Goal: Task Accomplishment & Management: Manage account settings

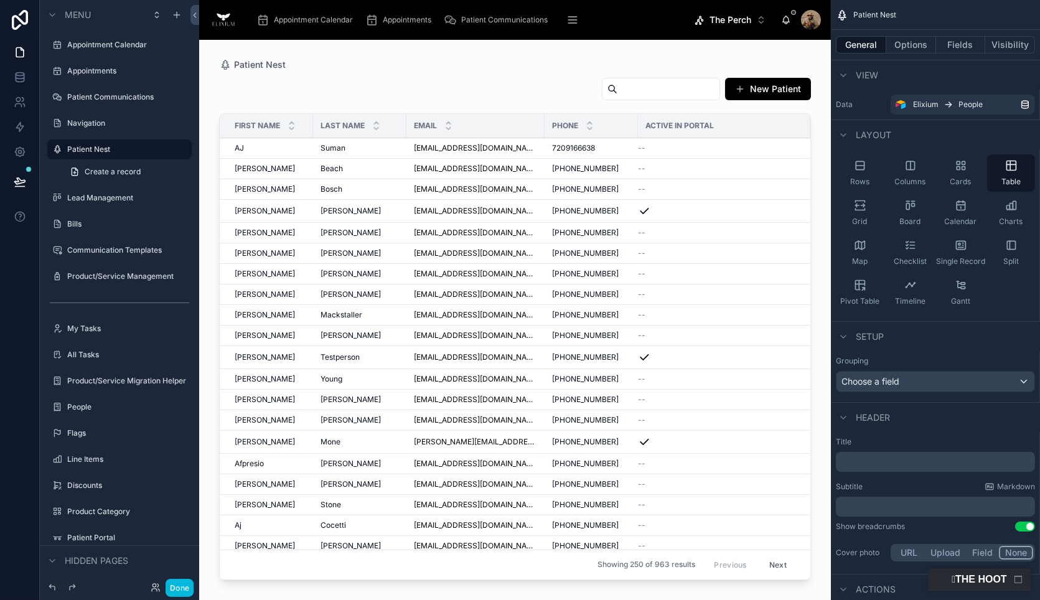
click at [748, 19] on span "The Perch" at bounding box center [731, 20] width 42 height 12
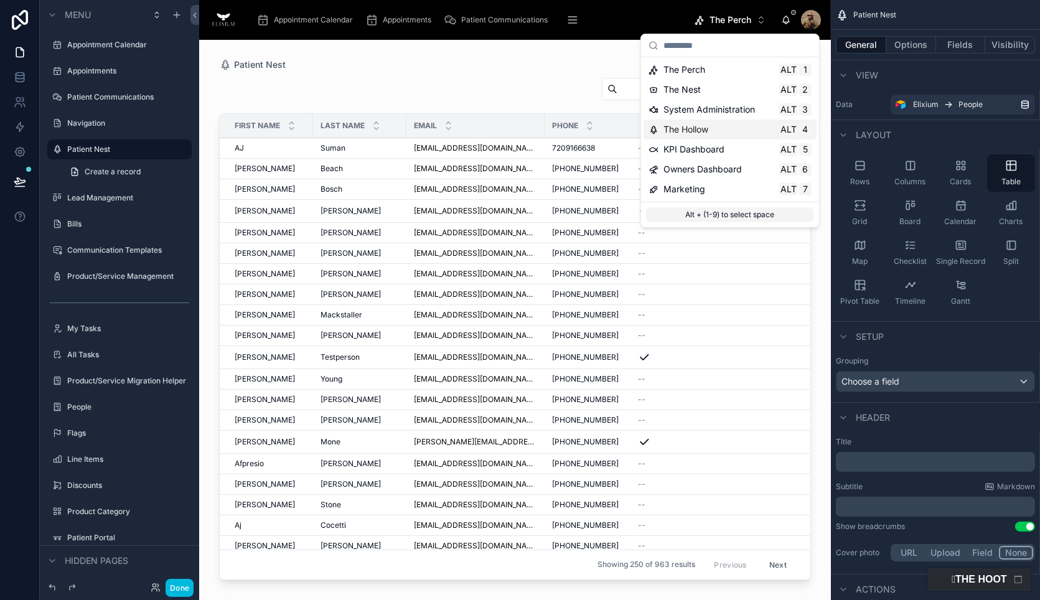
click at [717, 136] on div "The Hollow Alt 4" at bounding box center [730, 130] width 173 height 20
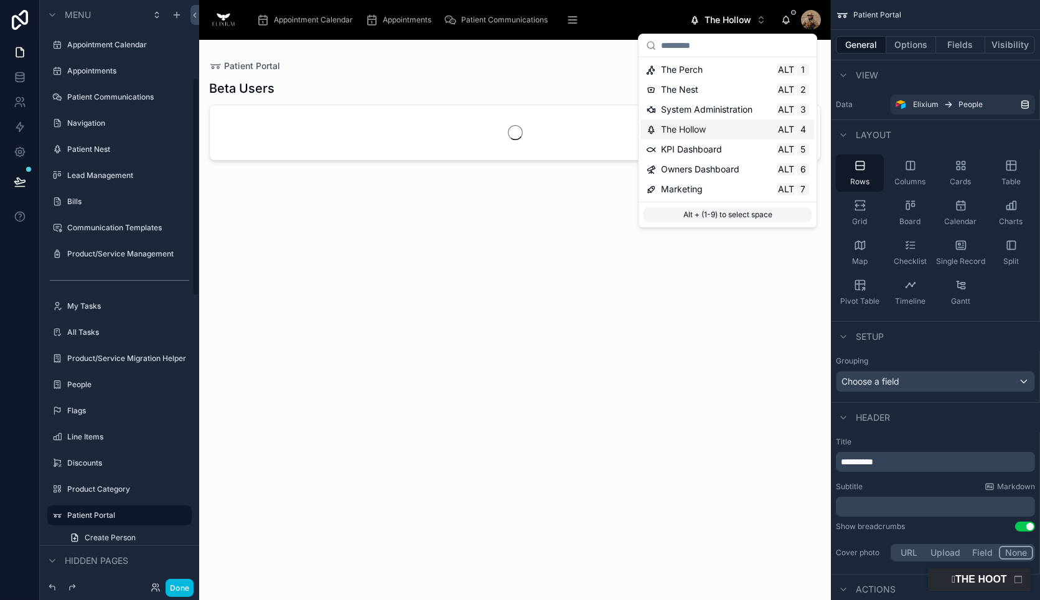
scroll to position [208, 0]
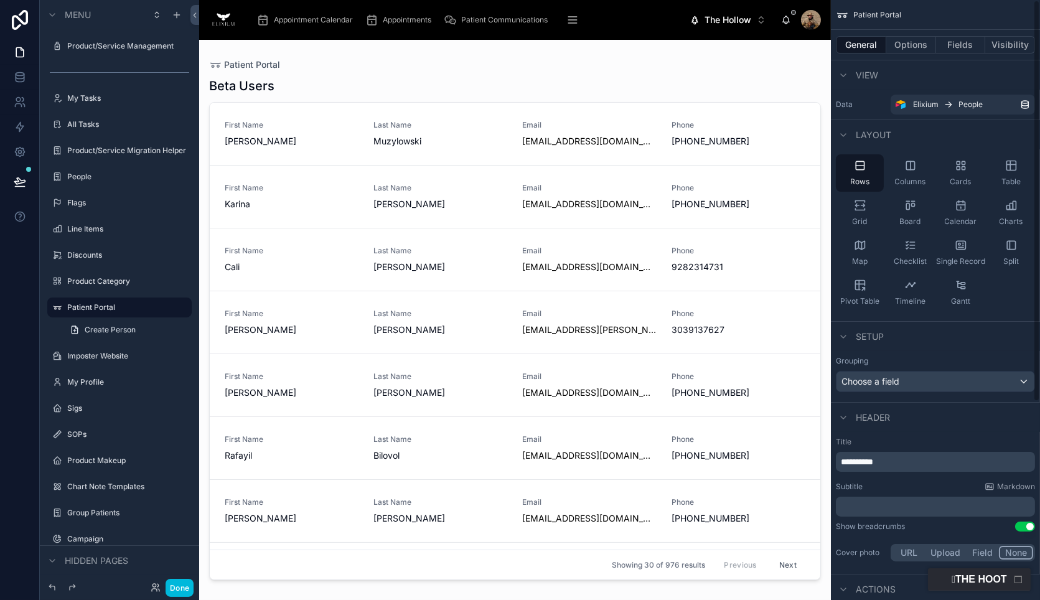
click at [816, 201] on div at bounding box center [515, 312] width 632 height 545
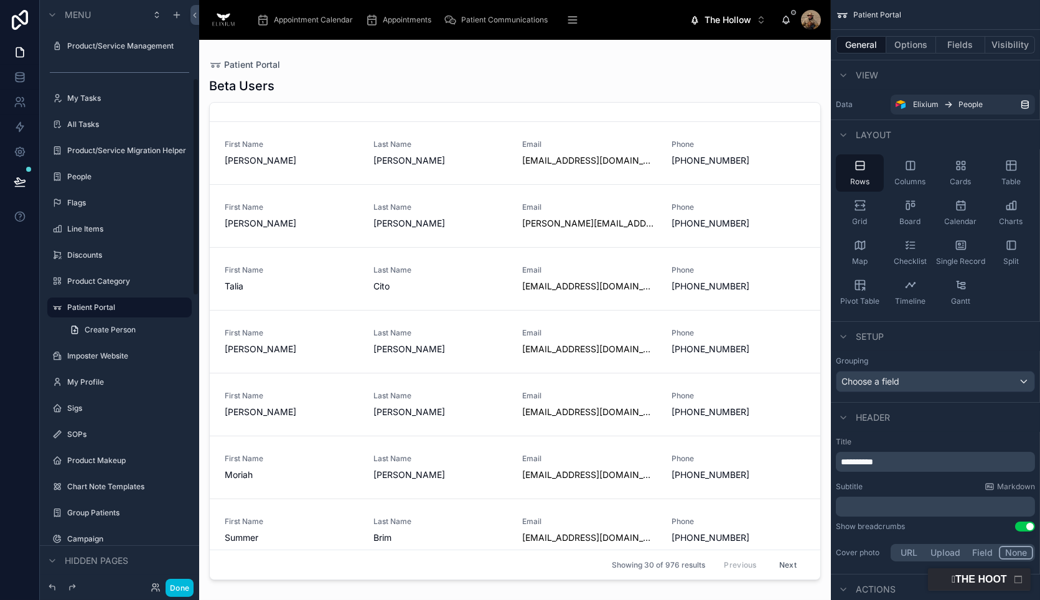
scroll to position [968, 0]
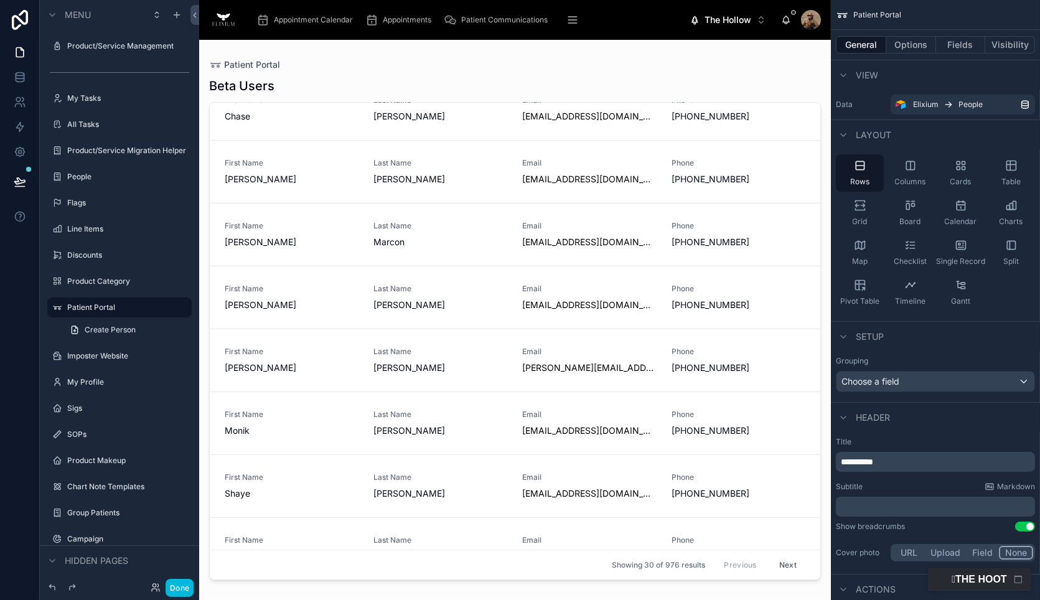
click at [777, 568] on button "Next" at bounding box center [788, 564] width 35 height 19
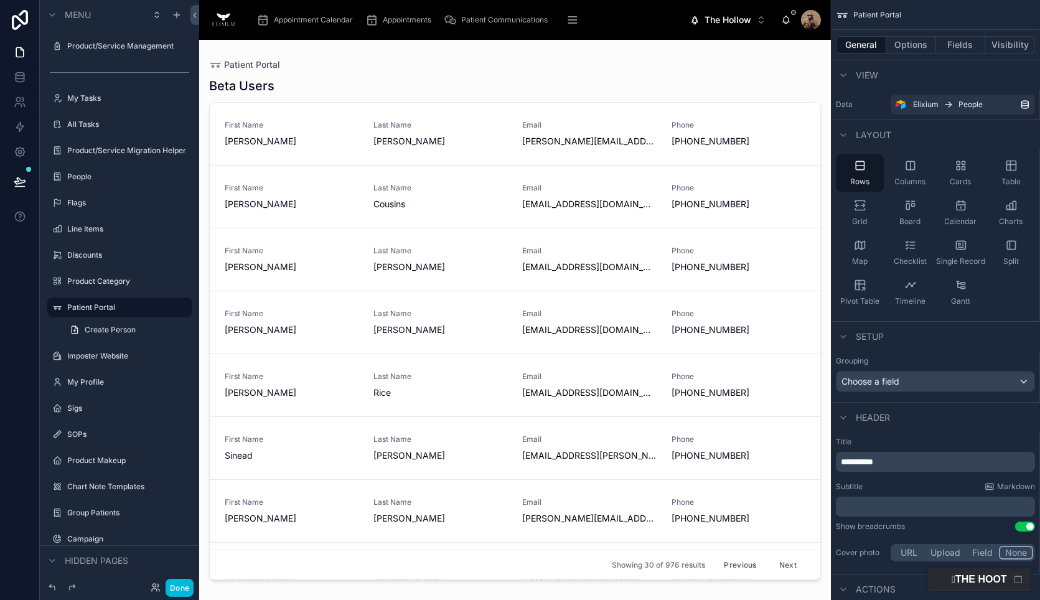
click at [181, 590] on button "Done" at bounding box center [180, 588] width 28 height 18
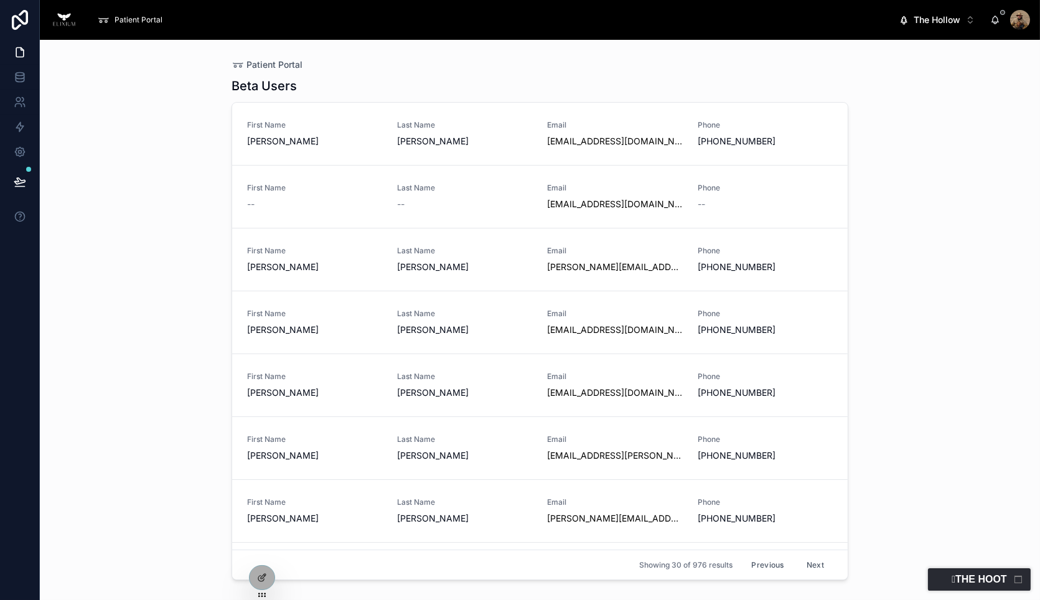
click at [0, 0] on div at bounding box center [0, 0] width 0 height 0
click at [0, 0] on icon at bounding box center [0, 0] width 0 height 0
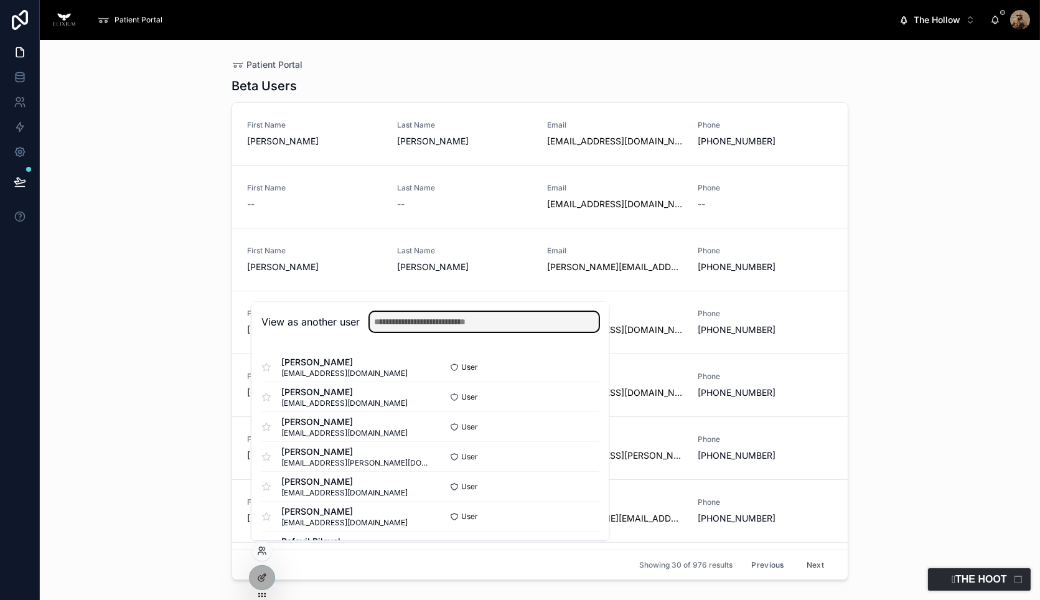
click at [398, 325] on input "text" at bounding box center [484, 322] width 229 height 20
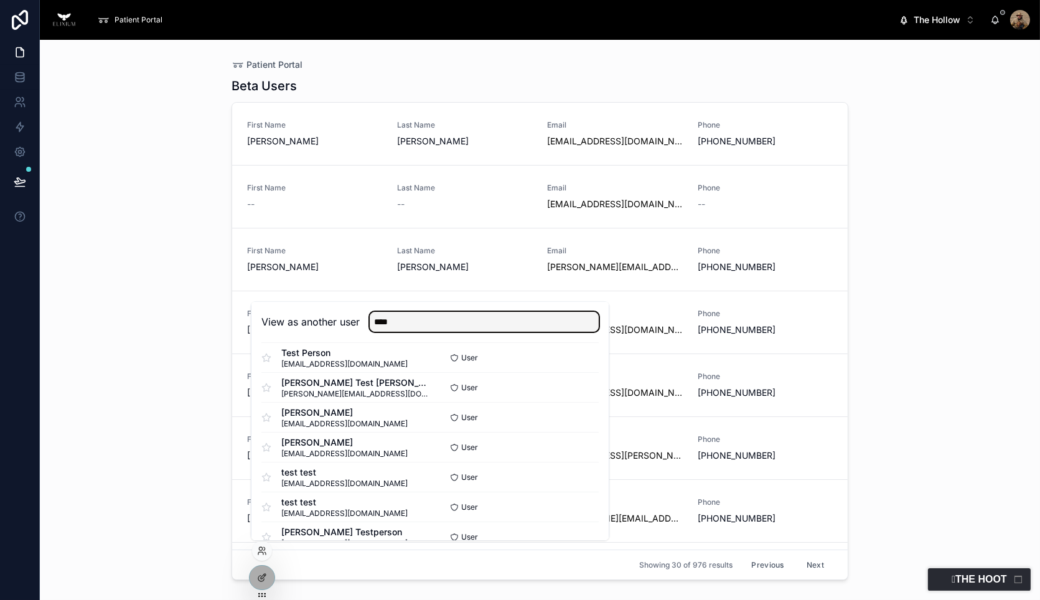
scroll to position [90, 0]
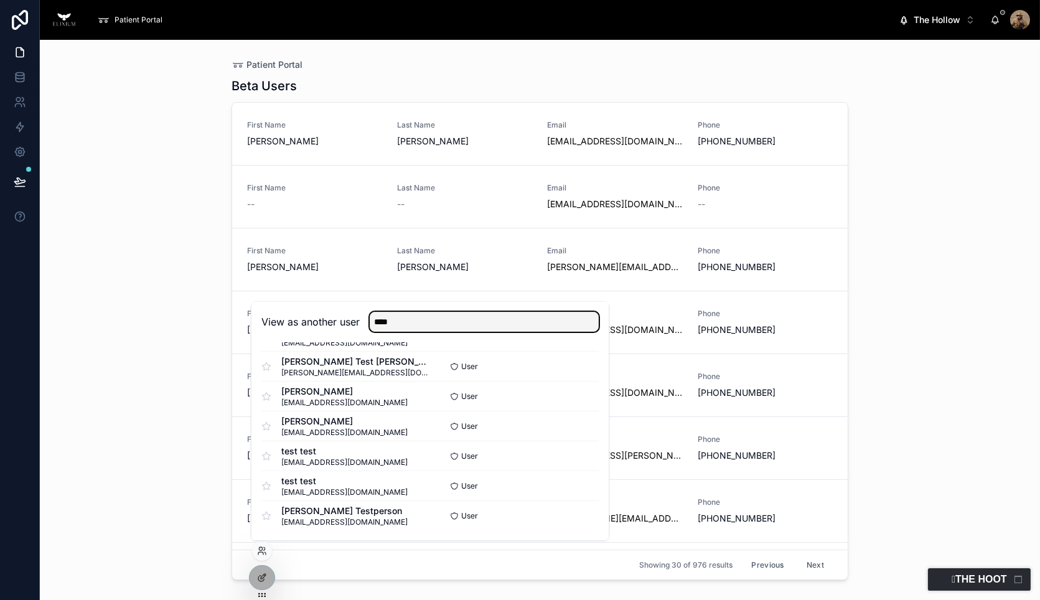
type input "****"
click at [0, 0] on button "Select" at bounding box center [0, 0] width 0 height 0
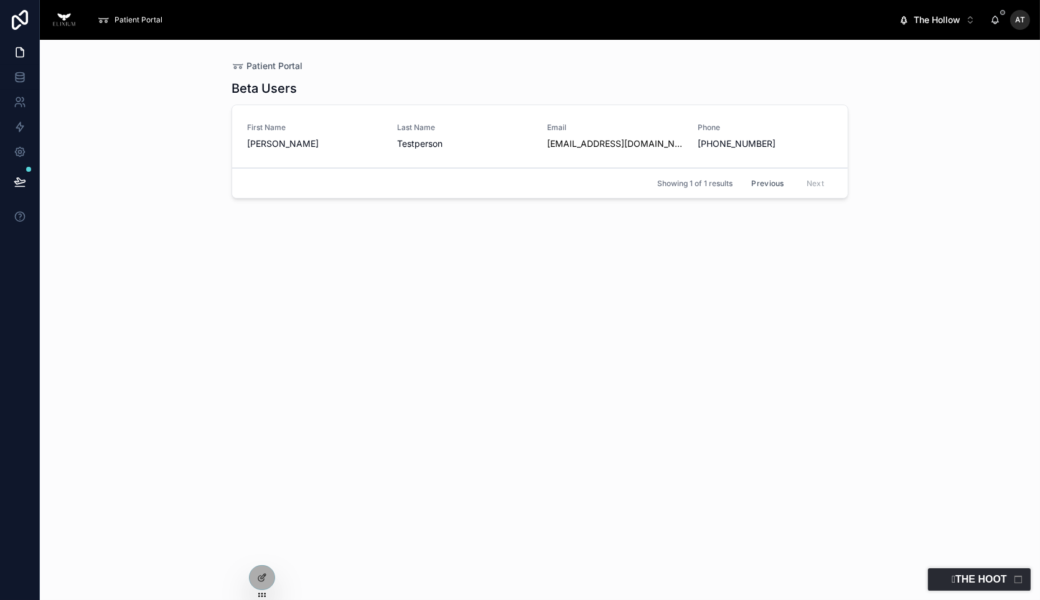
click at [343, 136] on div "First Name [PERSON_NAME]" at bounding box center [314, 136] width 135 height 27
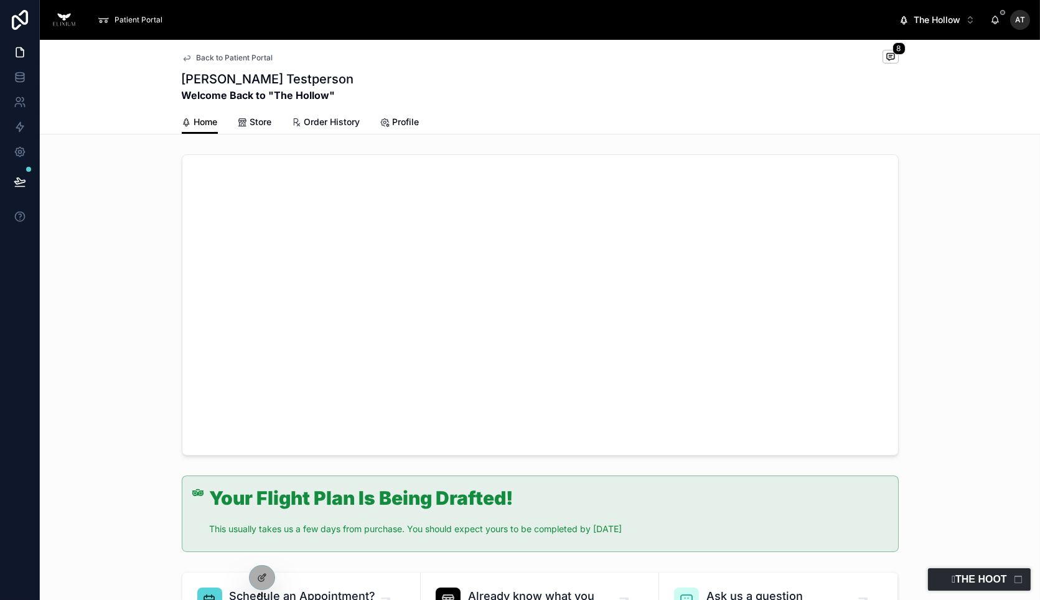
click at [319, 120] on span "Order History" at bounding box center [332, 122] width 56 height 12
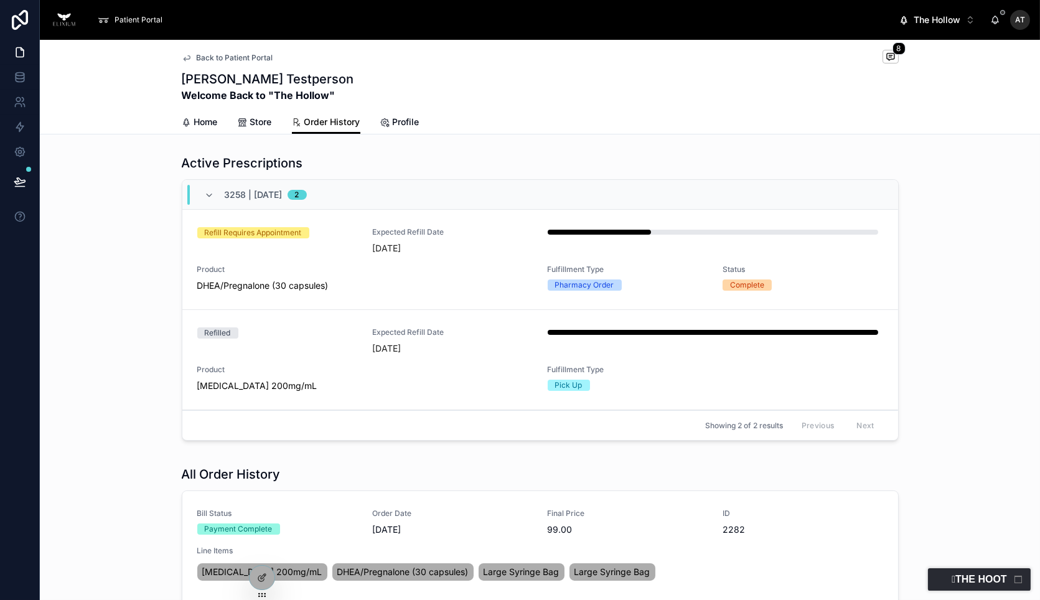
click at [451, 241] on div "Expected Refill Date [DATE]" at bounding box center [452, 240] width 161 height 27
click at [399, 122] on span "Profile" at bounding box center [406, 122] width 27 height 12
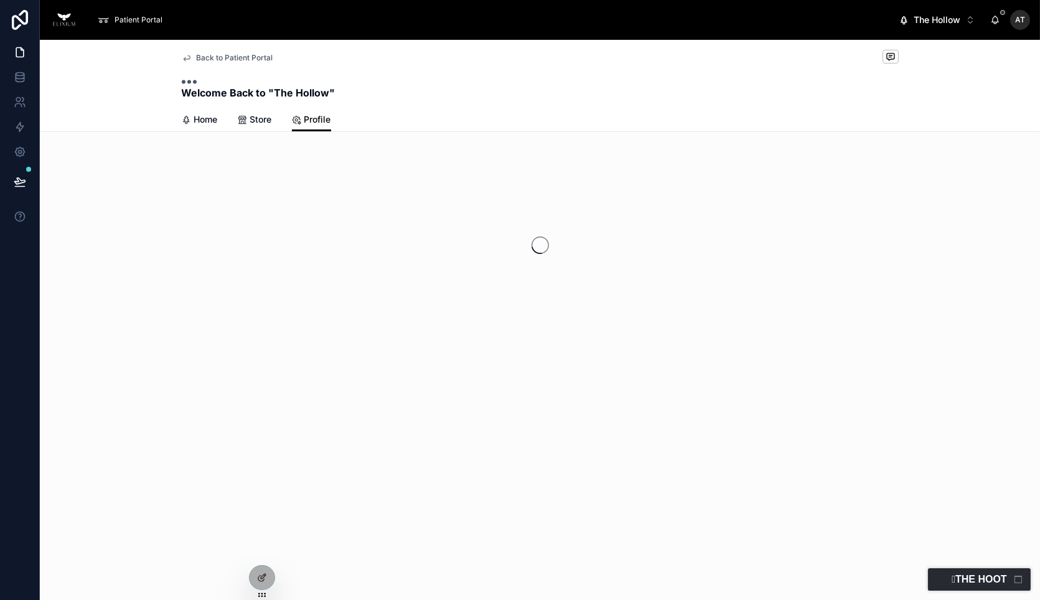
click at [192, 113] on div "Home" at bounding box center [200, 119] width 36 height 12
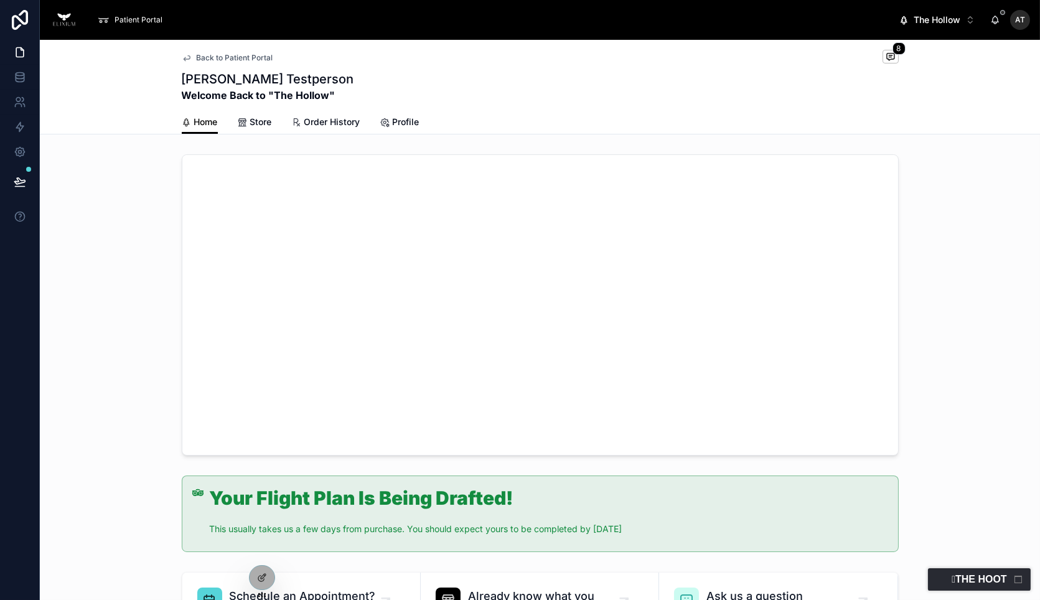
click at [308, 122] on span "Order History" at bounding box center [332, 122] width 56 height 12
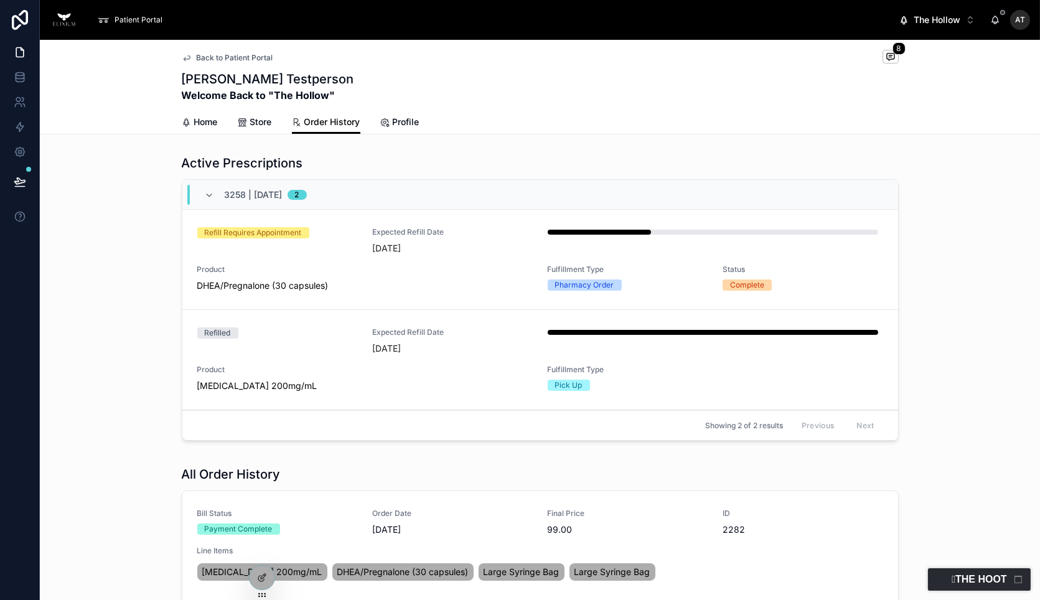
click at [250, 117] on span "Store" at bounding box center [261, 122] width 22 height 12
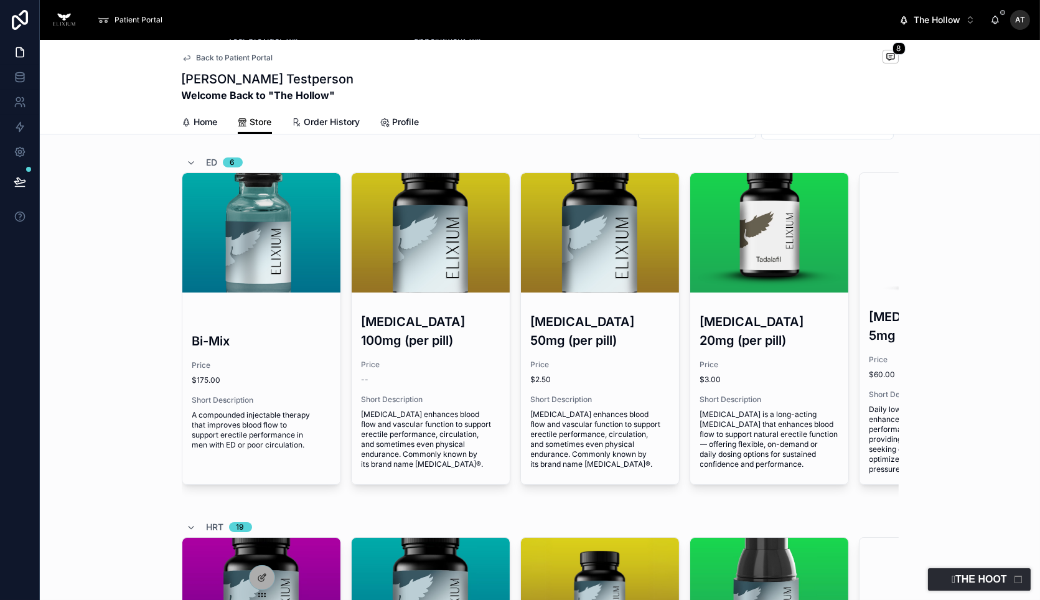
scroll to position [484, 0]
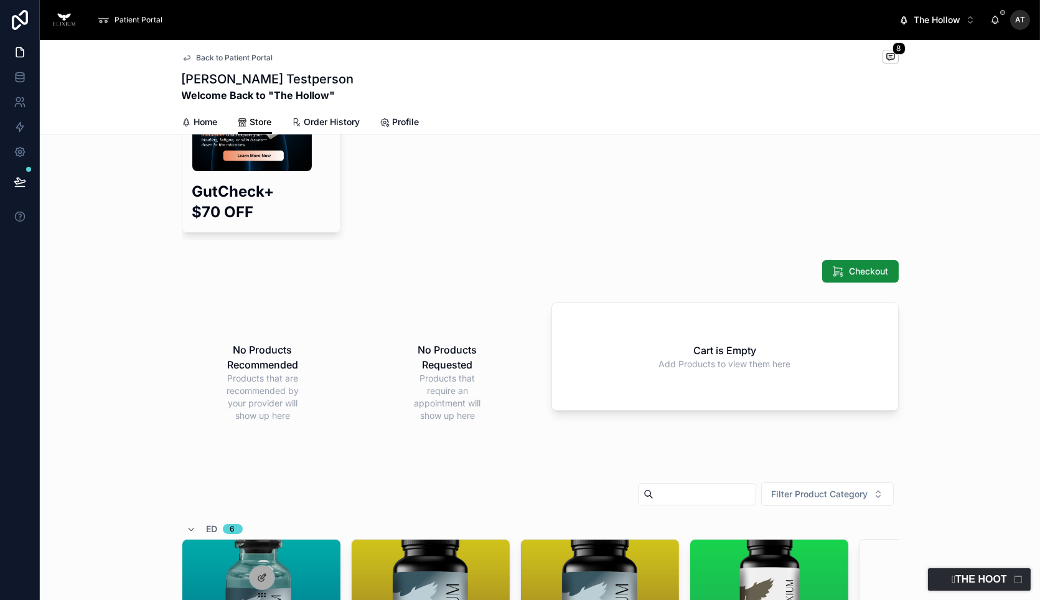
drag, startPoint x: 327, startPoint y: 122, endPoint x: 335, endPoint y: 127, distance: 9.5
click at [327, 122] on span "Order History" at bounding box center [332, 122] width 56 height 12
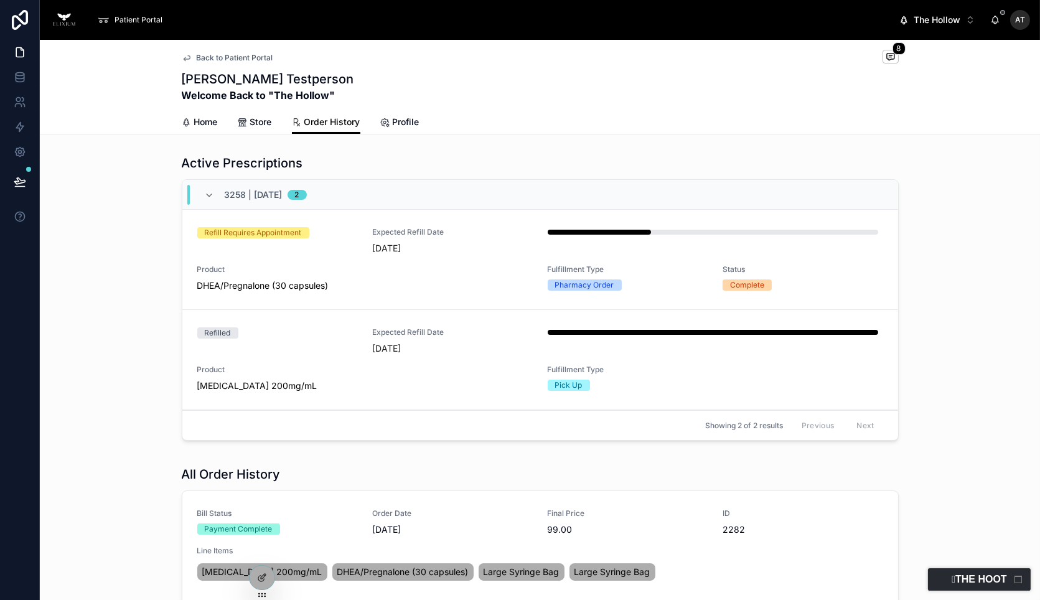
click at [266, 578] on icon at bounding box center [262, 578] width 10 height 10
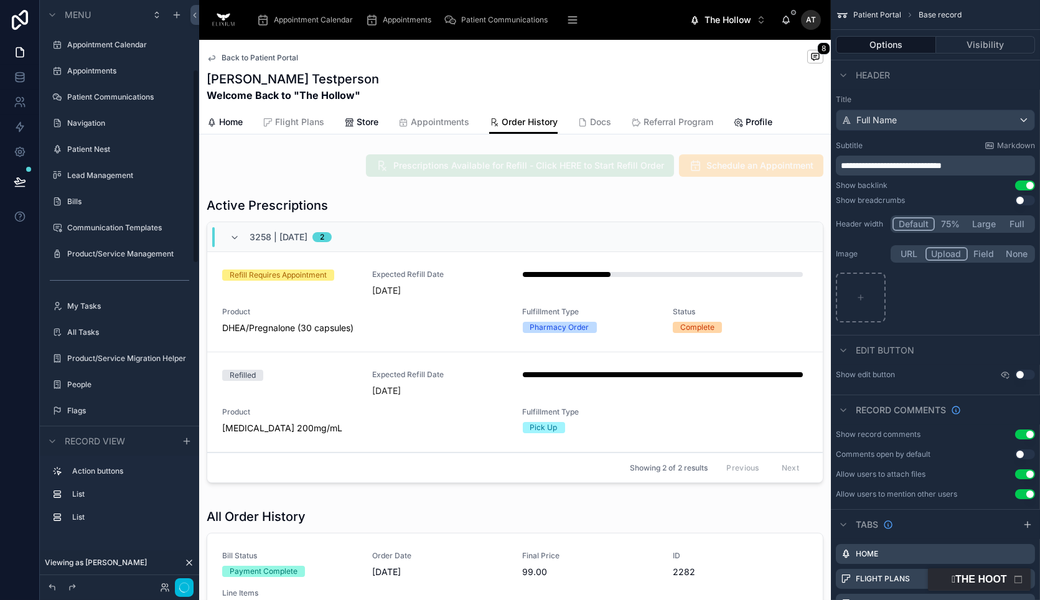
scroll to position [208, 0]
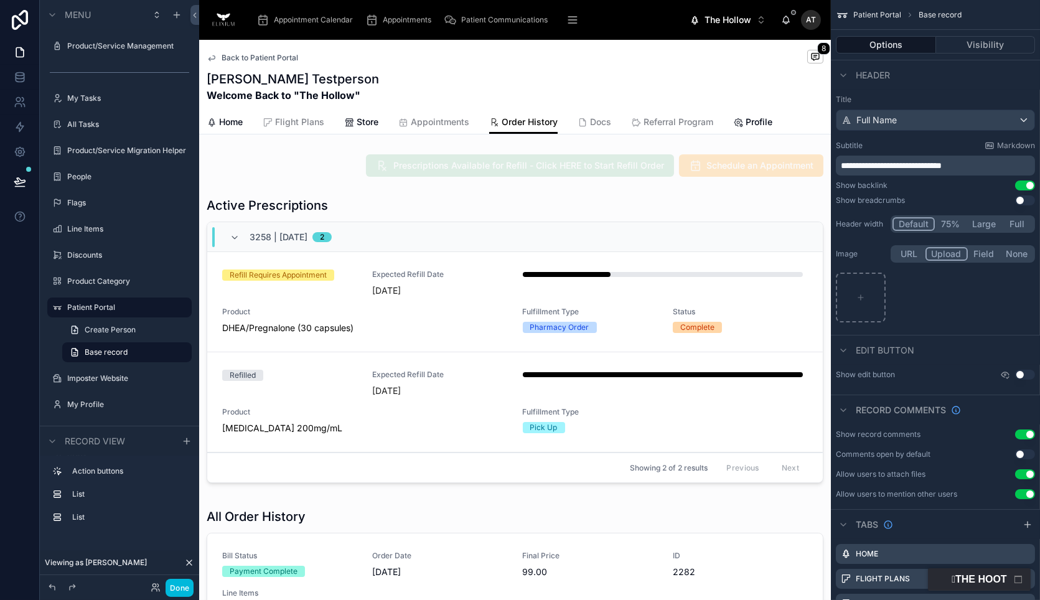
click at [519, 173] on div at bounding box center [515, 165] width 632 height 32
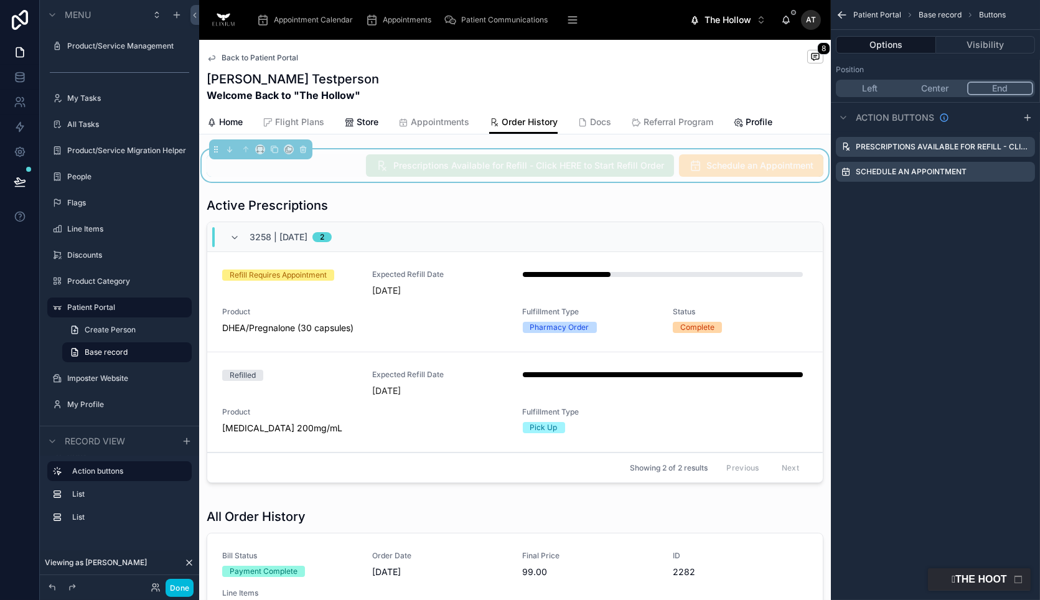
click at [448, 393] on div at bounding box center [515, 342] width 632 height 301
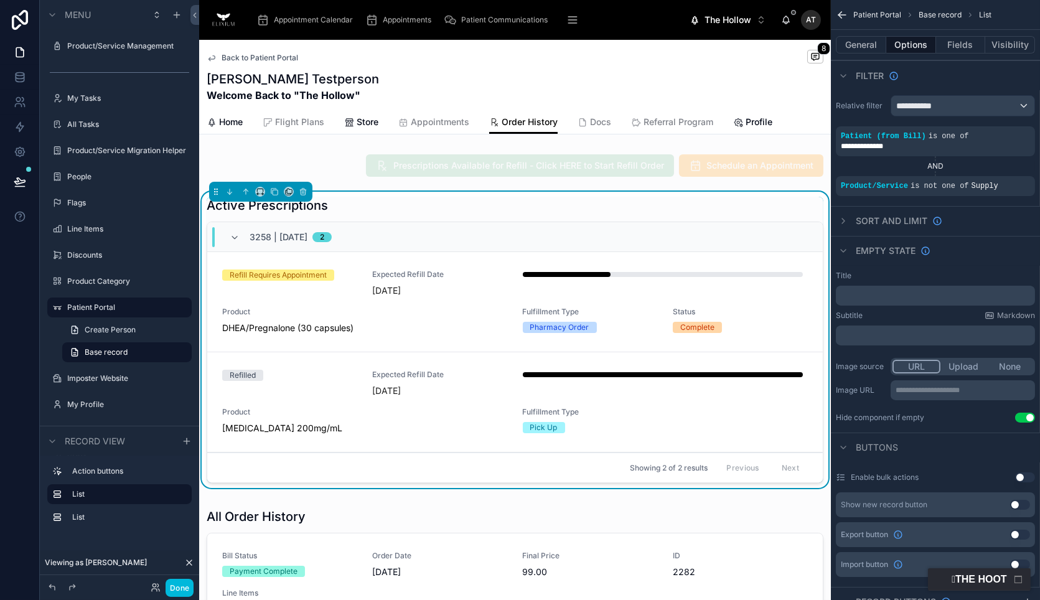
click at [187, 588] on button "Done" at bounding box center [180, 588] width 28 height 18
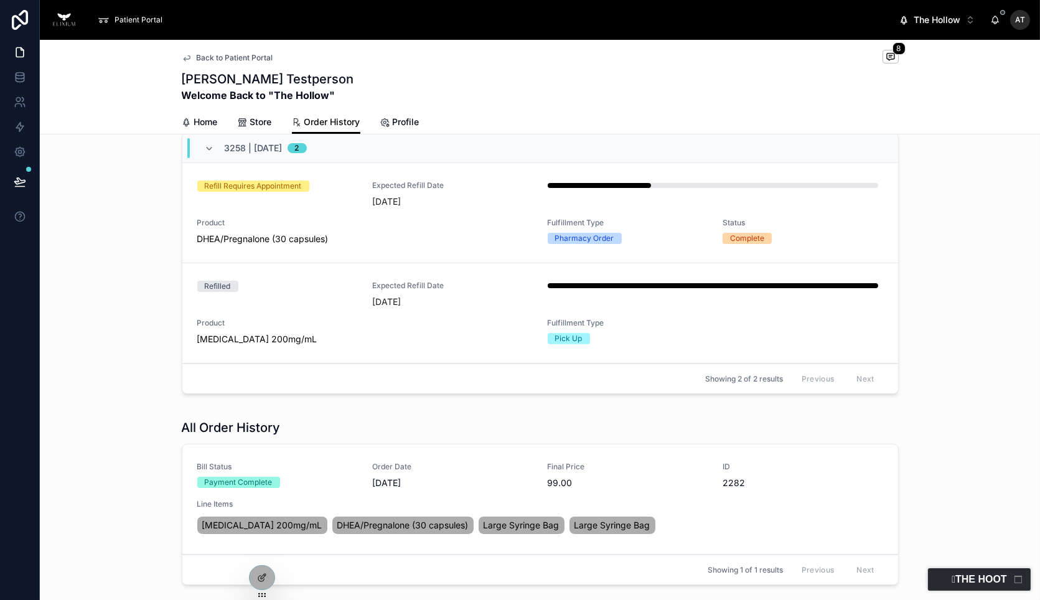
scroll to position [0, 0]
